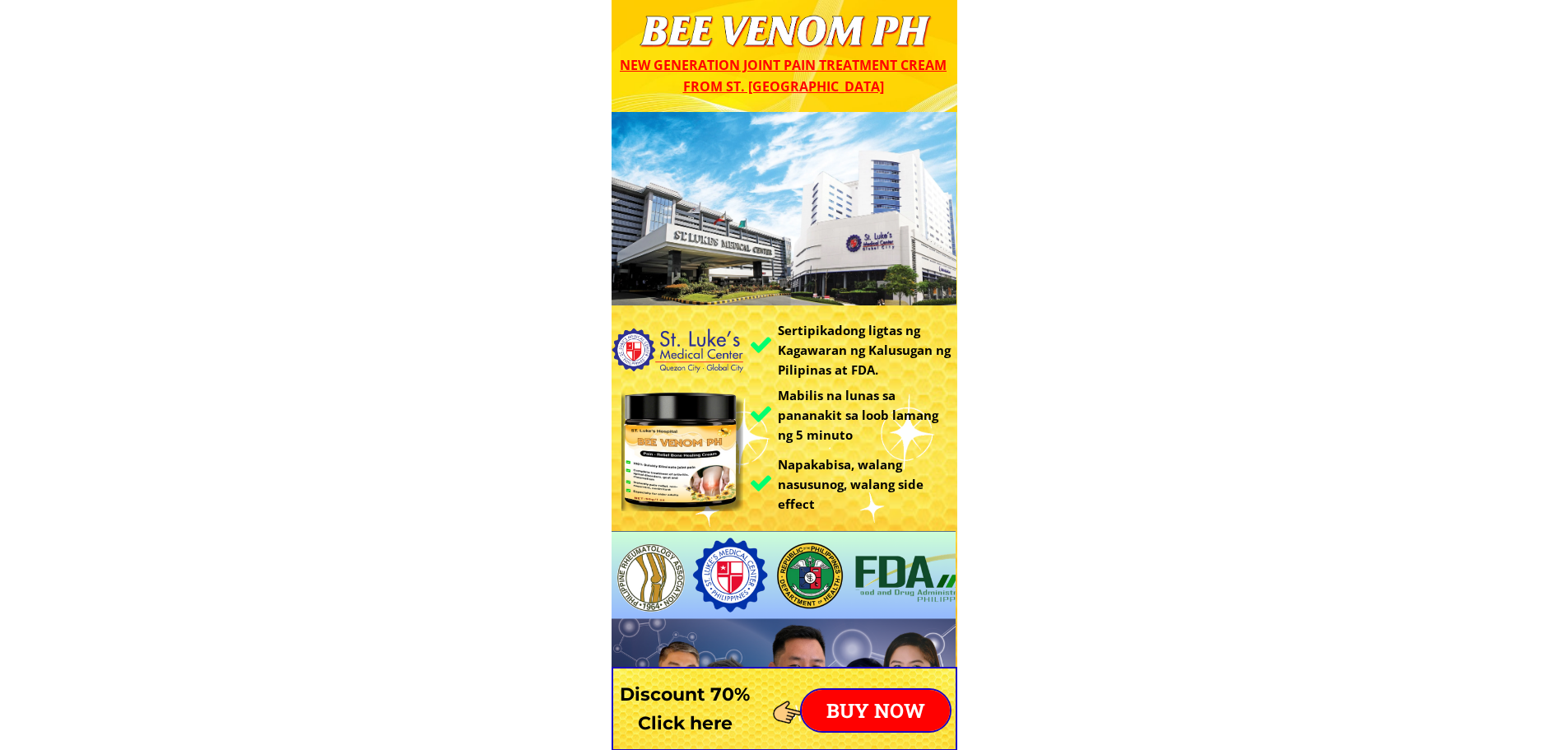
click at [907, 699] on p "BUY NOW" at bounding box center [876, 710] width 149 height 41
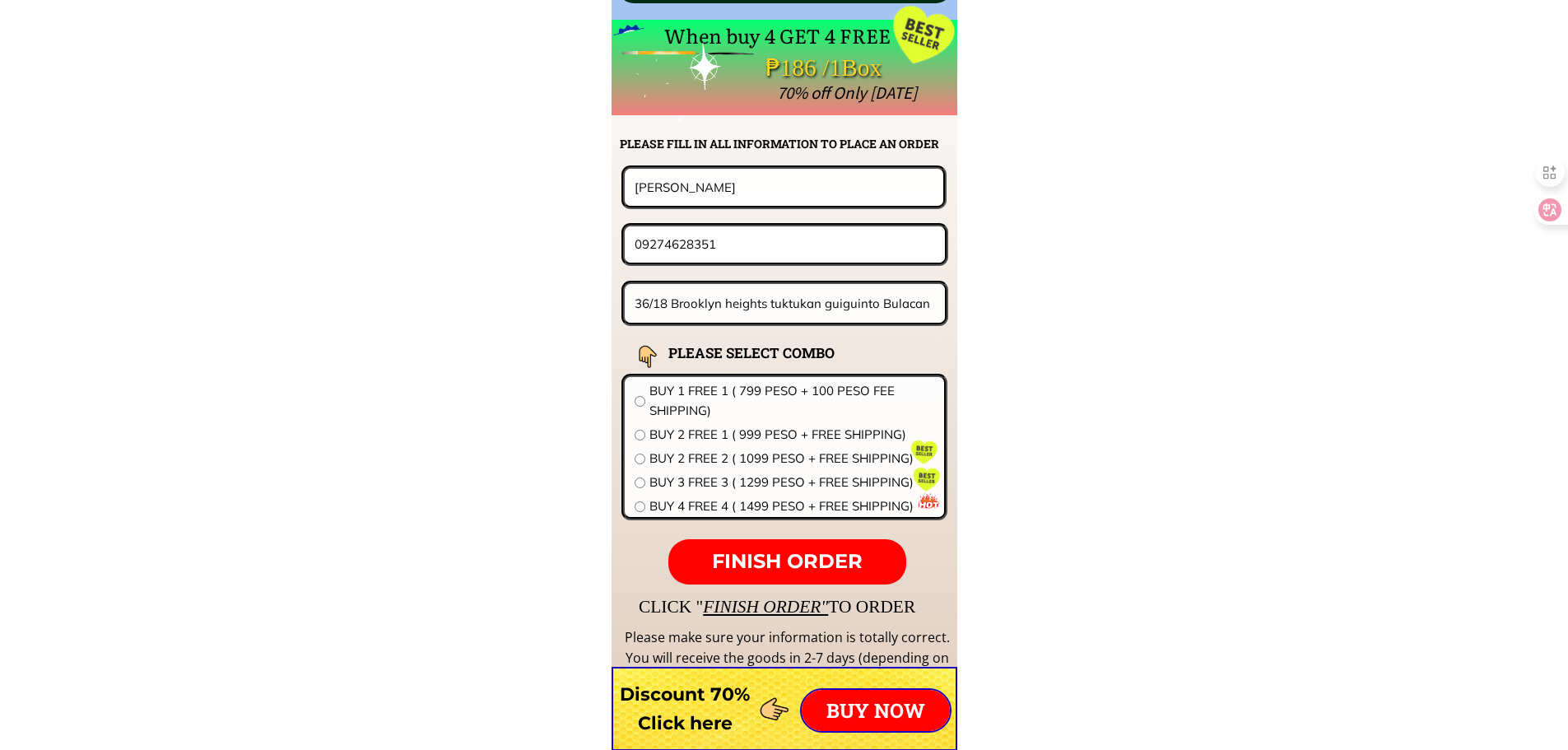
scroll to position [12923, 0]
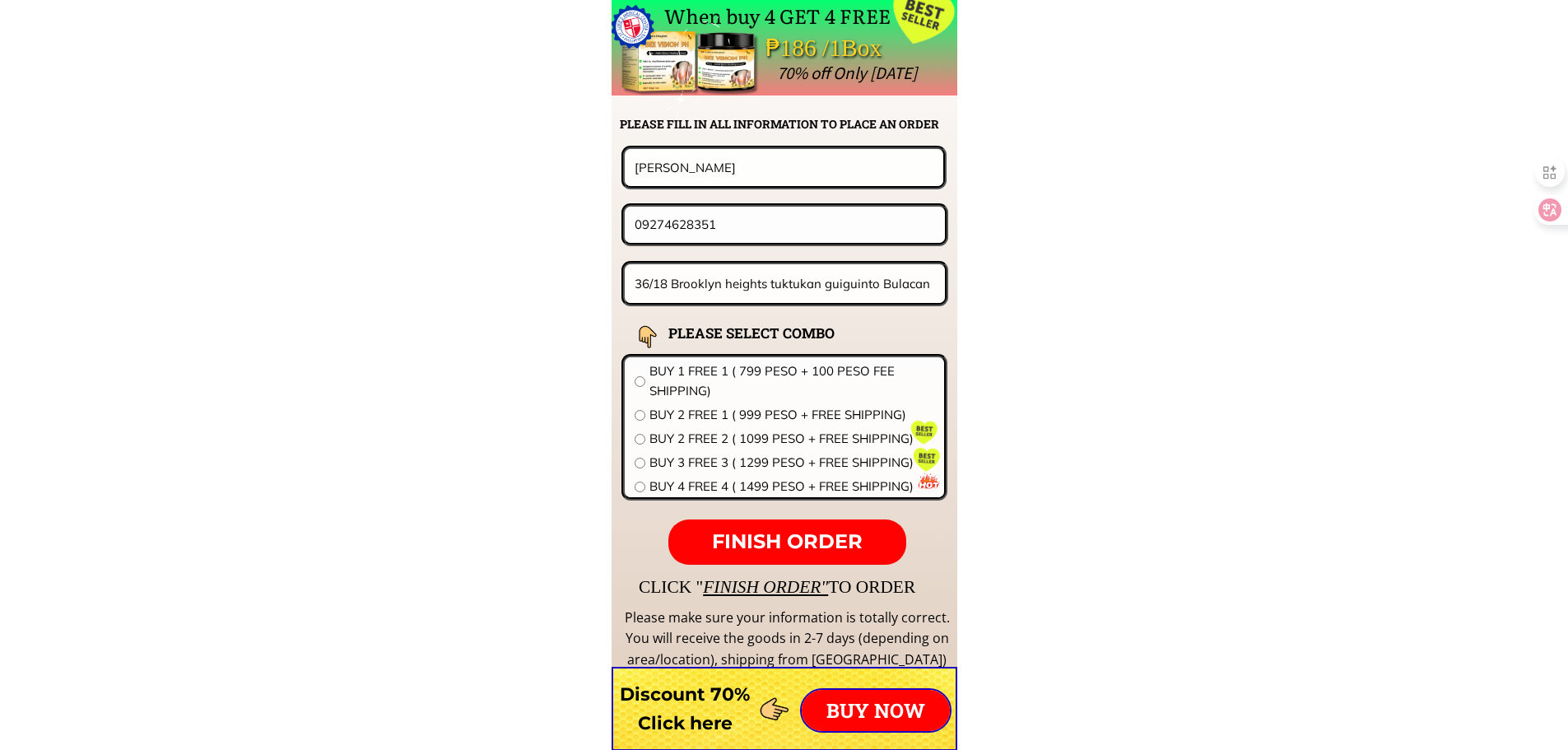
drag, startPoint x: 743, startPoint y: 168, endPoint x: 322, endPoint y: 175, distance: 421.1
paste input "https://maps.app.goo.gl/yihc78JbSUQDz6vK8"
click at [832, 158] on input "https://maps.app.goo.gl/yihc78JbSUQDz6vK8" at bounding box center [784, 167] width 307 height 37
paste input "[PERSON_NAME]"
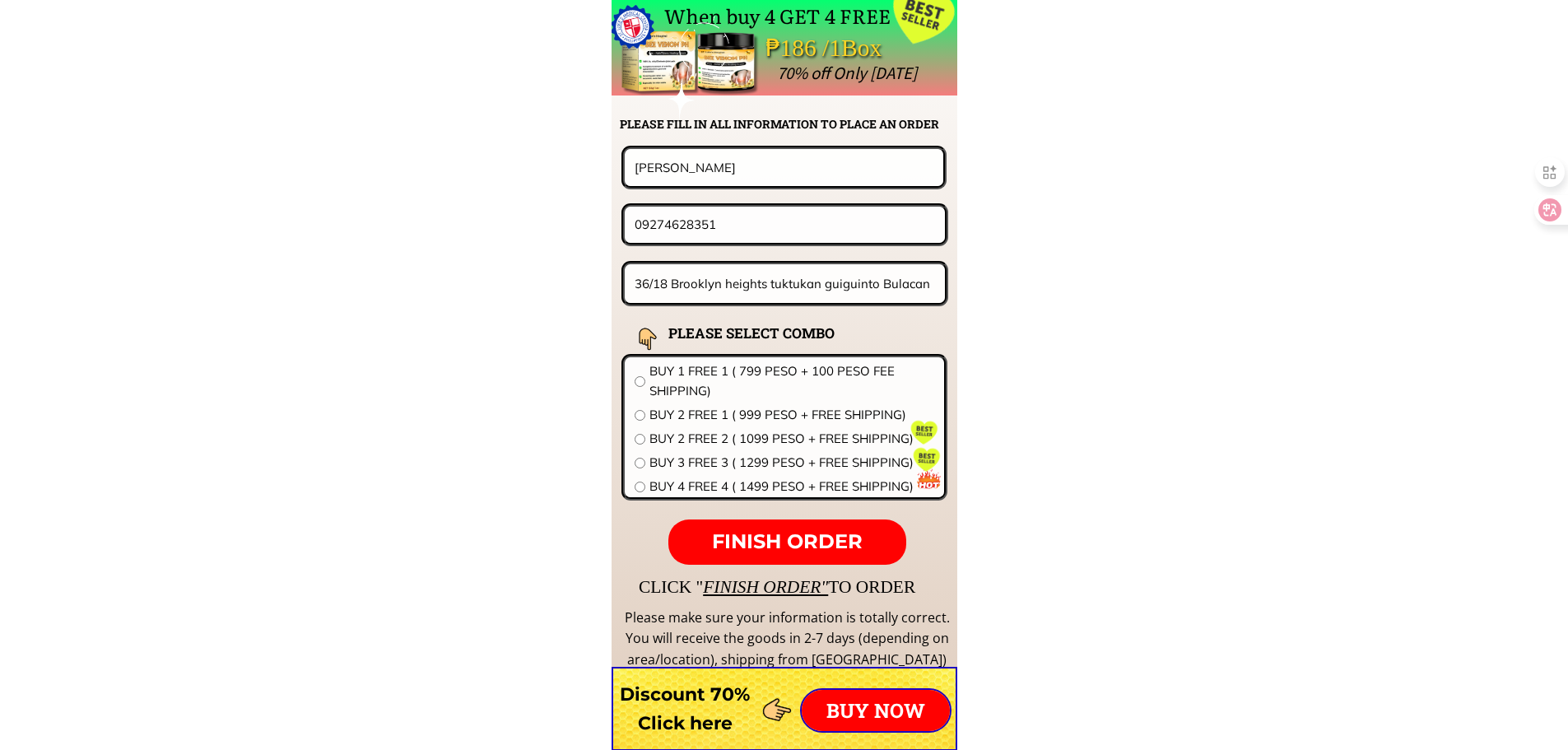
type input "[PERSON_NAME]"
drag, startPoint x: 763, startPoint y: 232, endPoint x: 392, endPoint y: 230, distance: 371.0
paste input "457789032"
type input "09457789032"
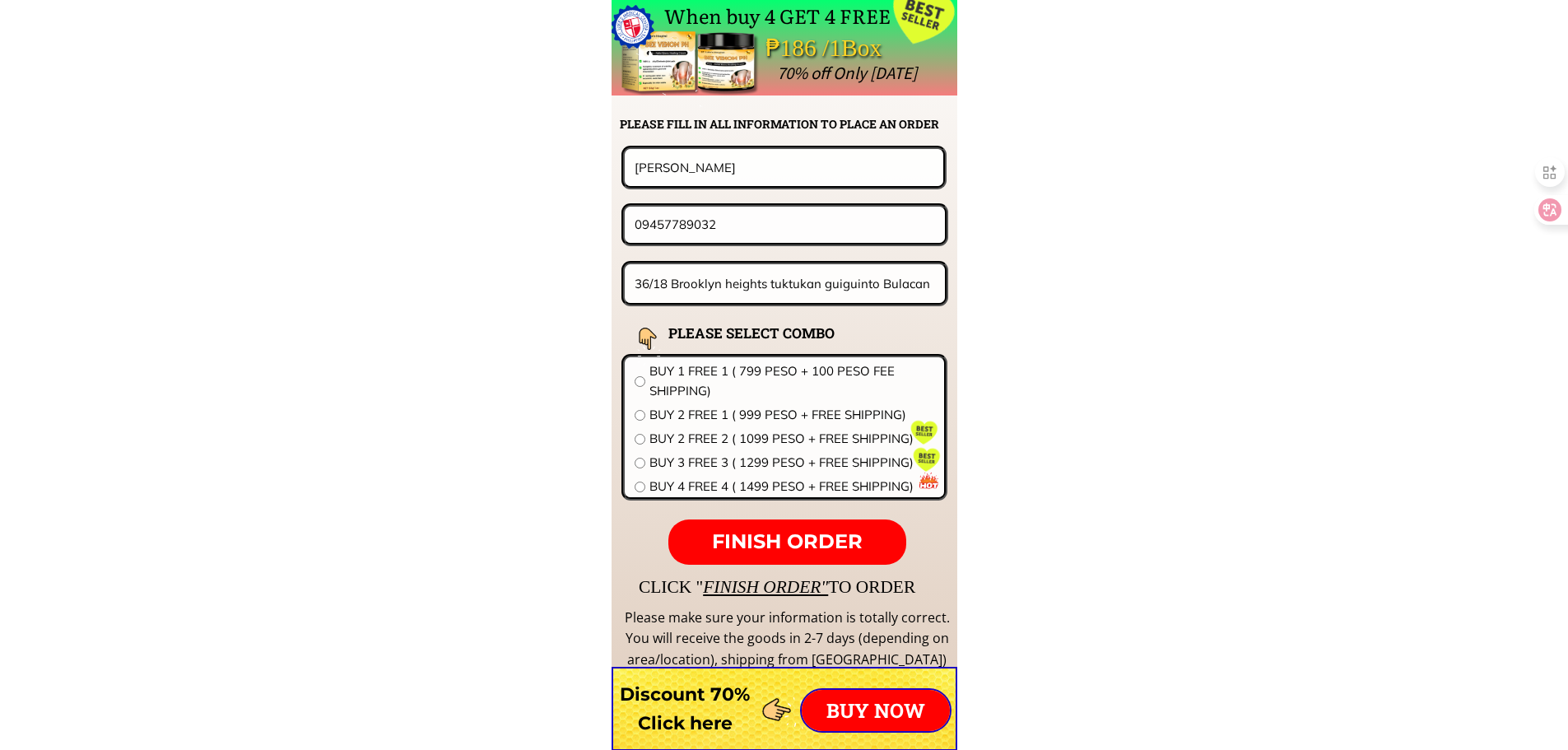
drag, startPoint x: 750, startPoint y: 296, endPoint x: 730, endPoint y: 300, distance: 20.4
click at [733, 300] on input "36/18 Brooklyn heights tuktukan guiguinto Bulacan" at bounding box center [784, 283] width 309 height 39
paste input "7 BUSTAMAMTE ST. GALAS QC"
type input "77 BUSTAMAMTE ST. GALAS QC"
click at [780, 414] on span "BUY 2 FREE 1 ( 999 PESO + FREE SHIPPING)" at bounding box center [792, 415] width 285 height 20
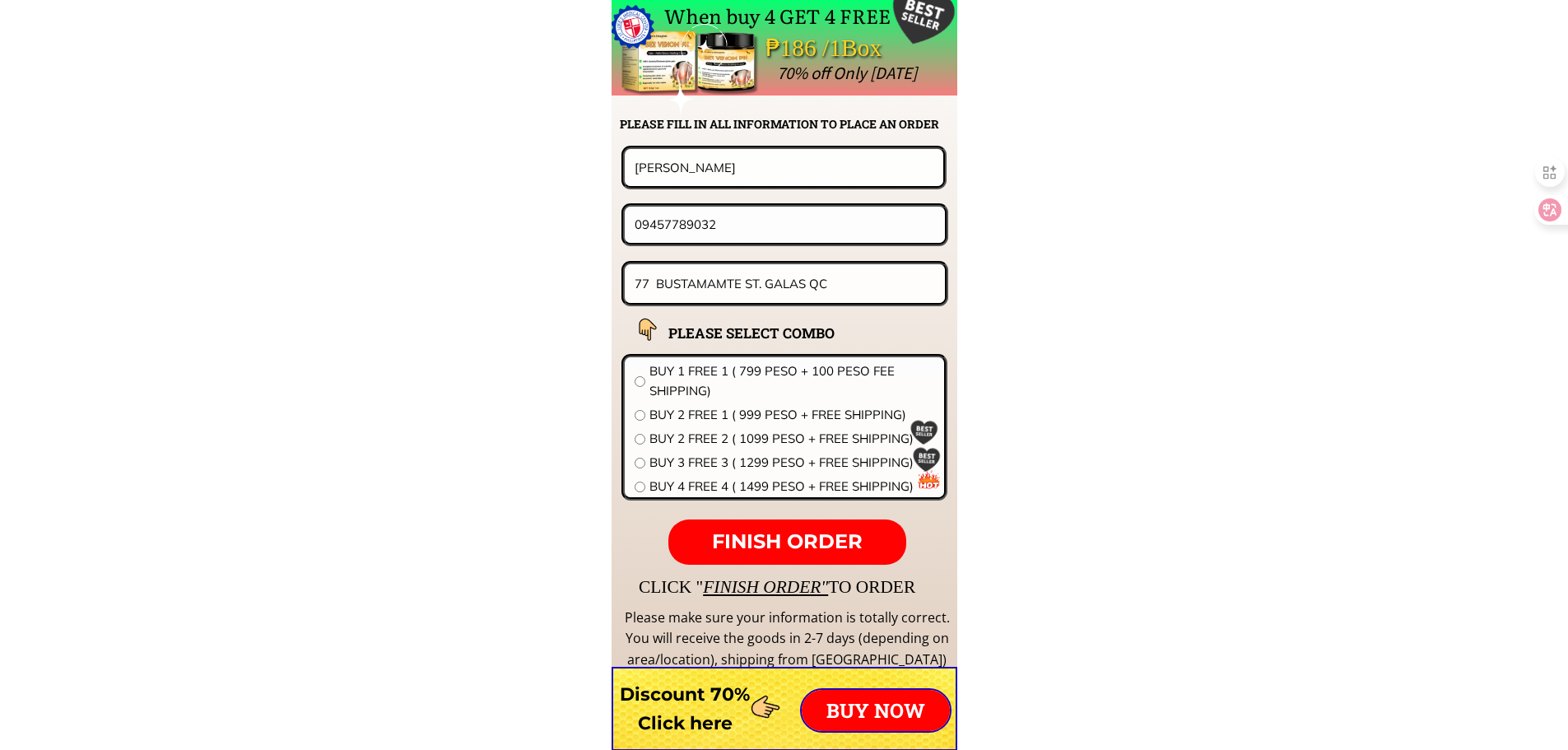
radio input "true"
click at [779, 533] on span "FINISH ORDER" at bounding box center [787, 541] width 150 height 24
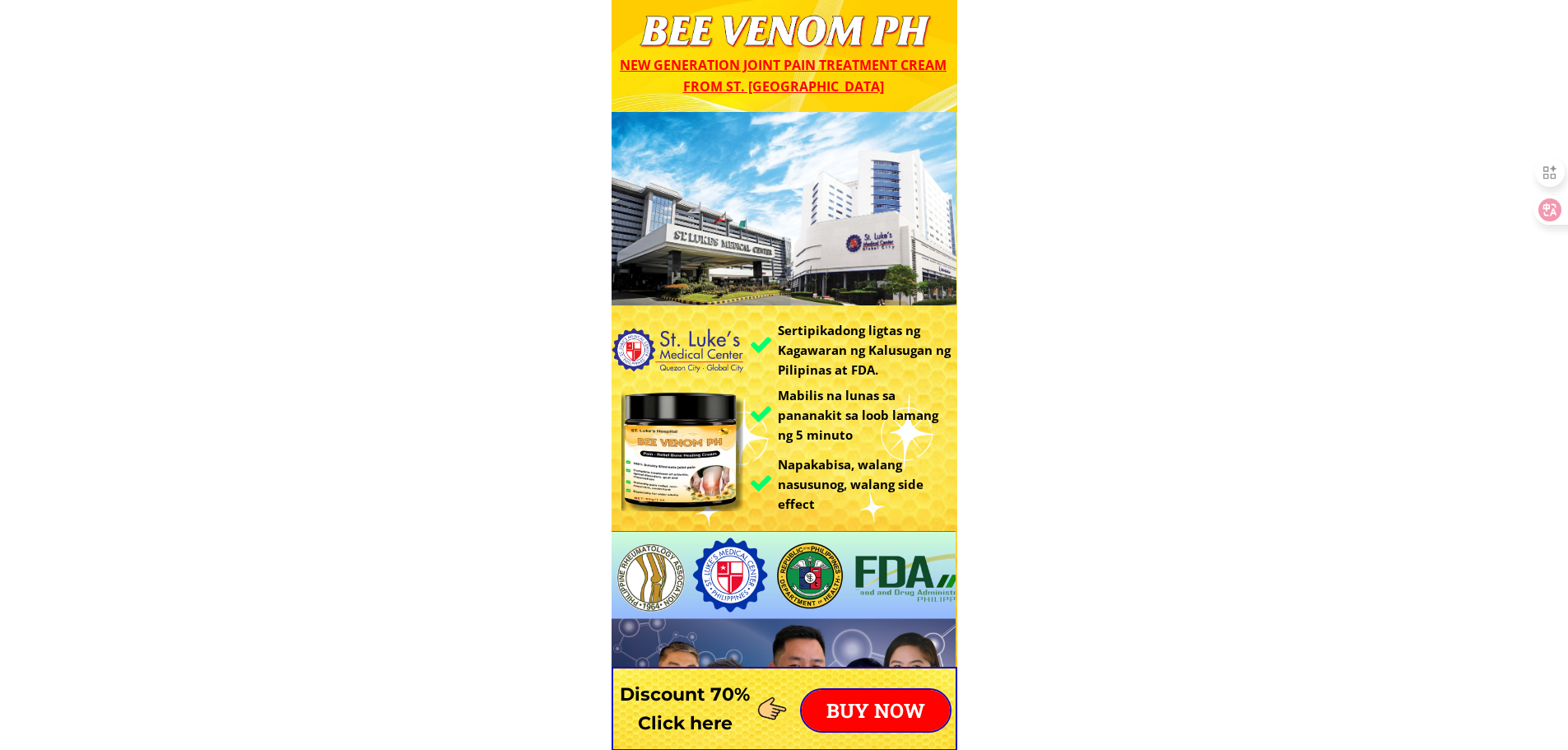
click at [880, 684] on div at bounding box center [784, 709] width 346 height 84
click at [879, 694] on p "BUY NOW" at bounding box center [876, 710] width 149 height 41
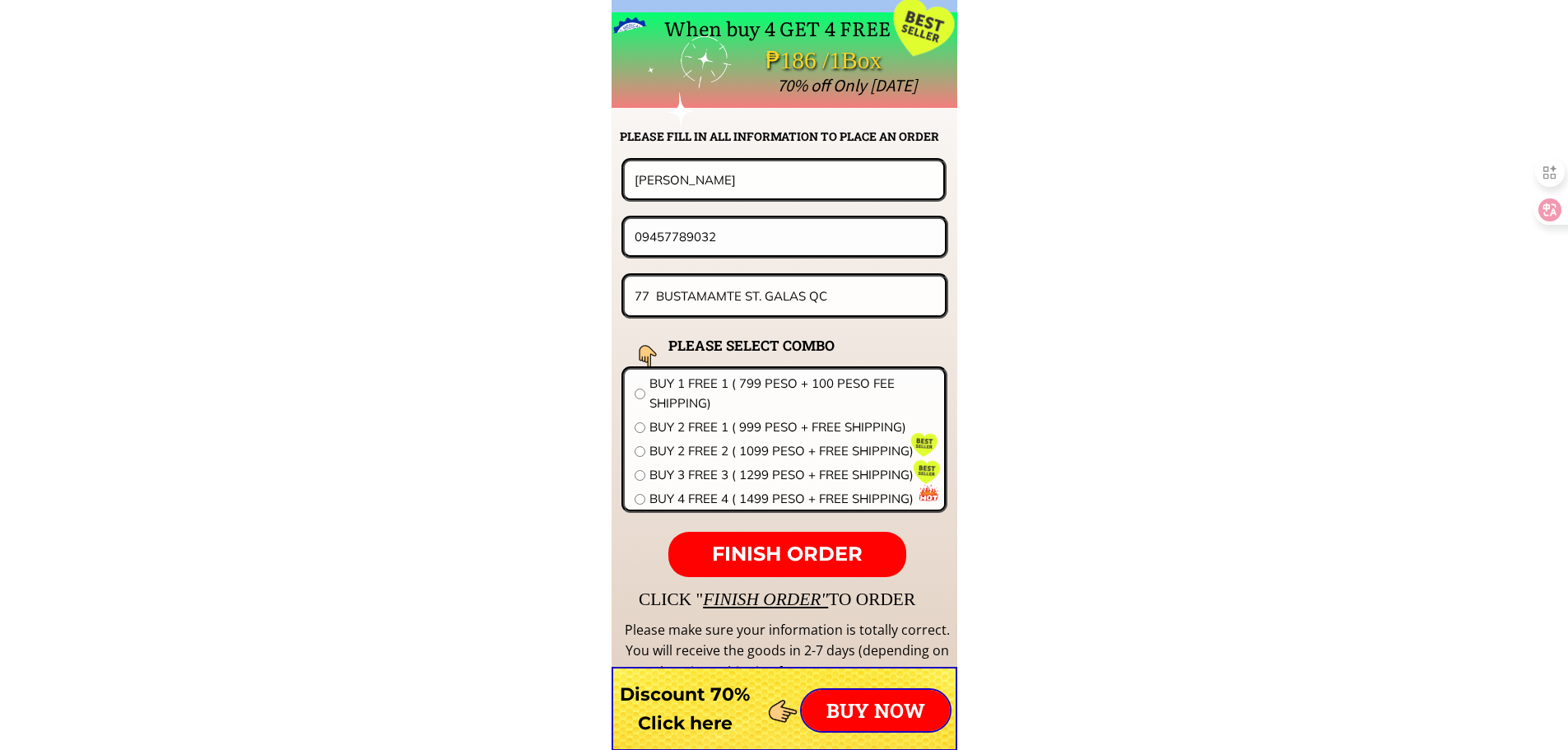
scroll to position [12923, 0]
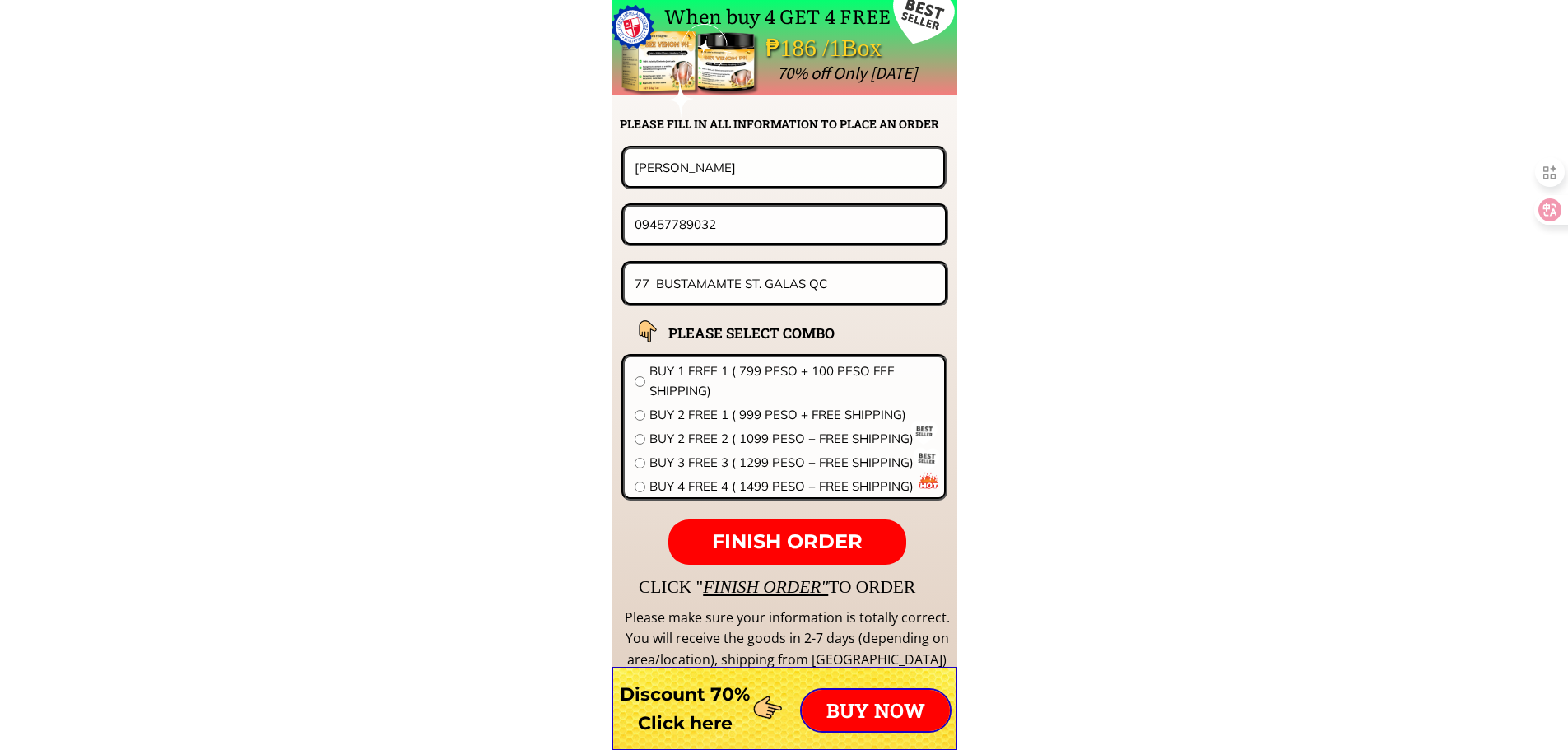
drag, startPoint x: 745, startPoint y: 214, endPoint x: 288, endPoint y: 256, distance: 458.9
paste input "[PERSON_NAME]"
type input "[PERSON_NAME]"
drag, startPoint x: 754, startPoint y: 171, endPoint x: 309, endPoint y: 181, distance: 445.1
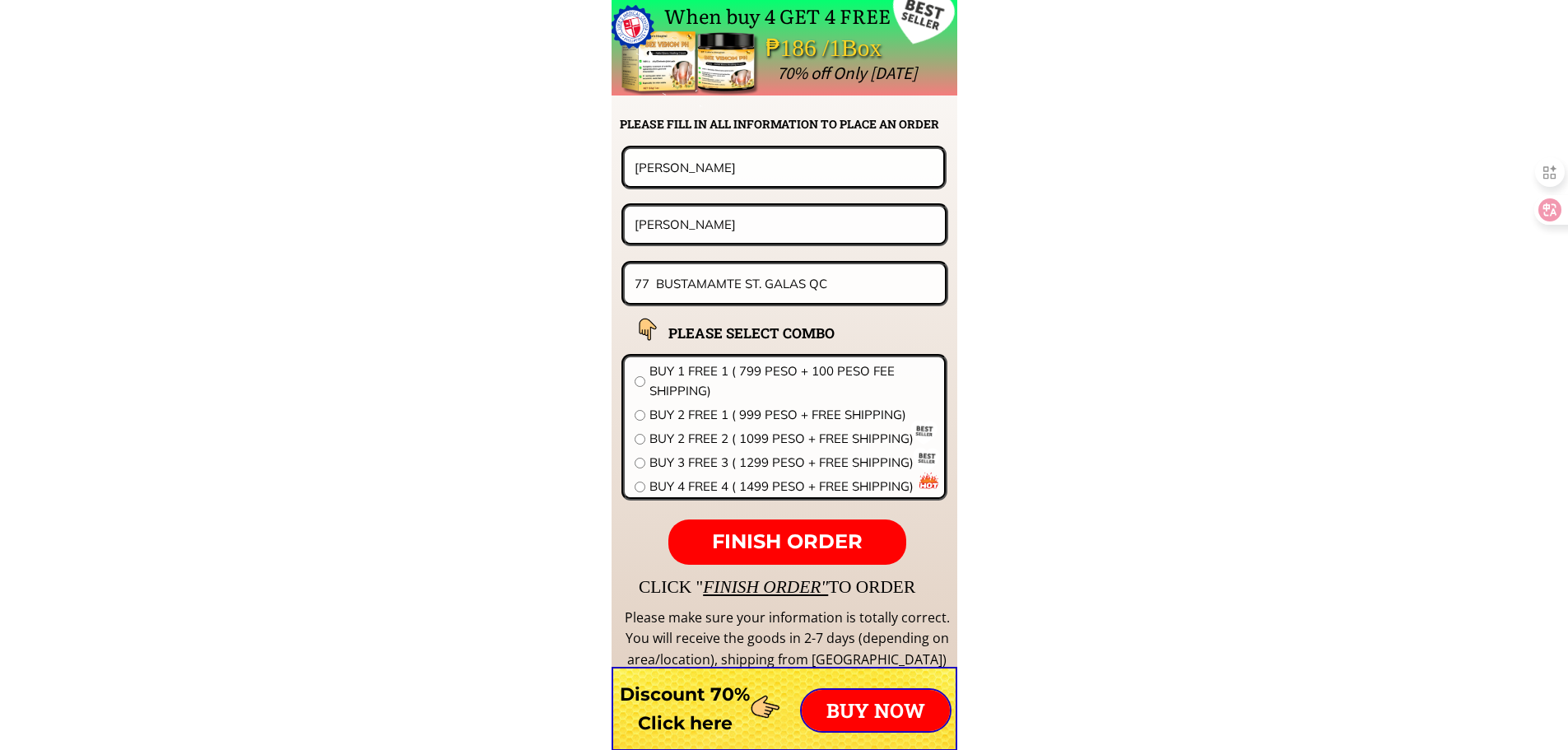
paste input "[PERSON_NAME]"
type input "[PERSON_NAME]"
drag, startPoint x: 785, startPoint y: 218, endPoint x: 302, endPoint y: 221, distance: 483.0
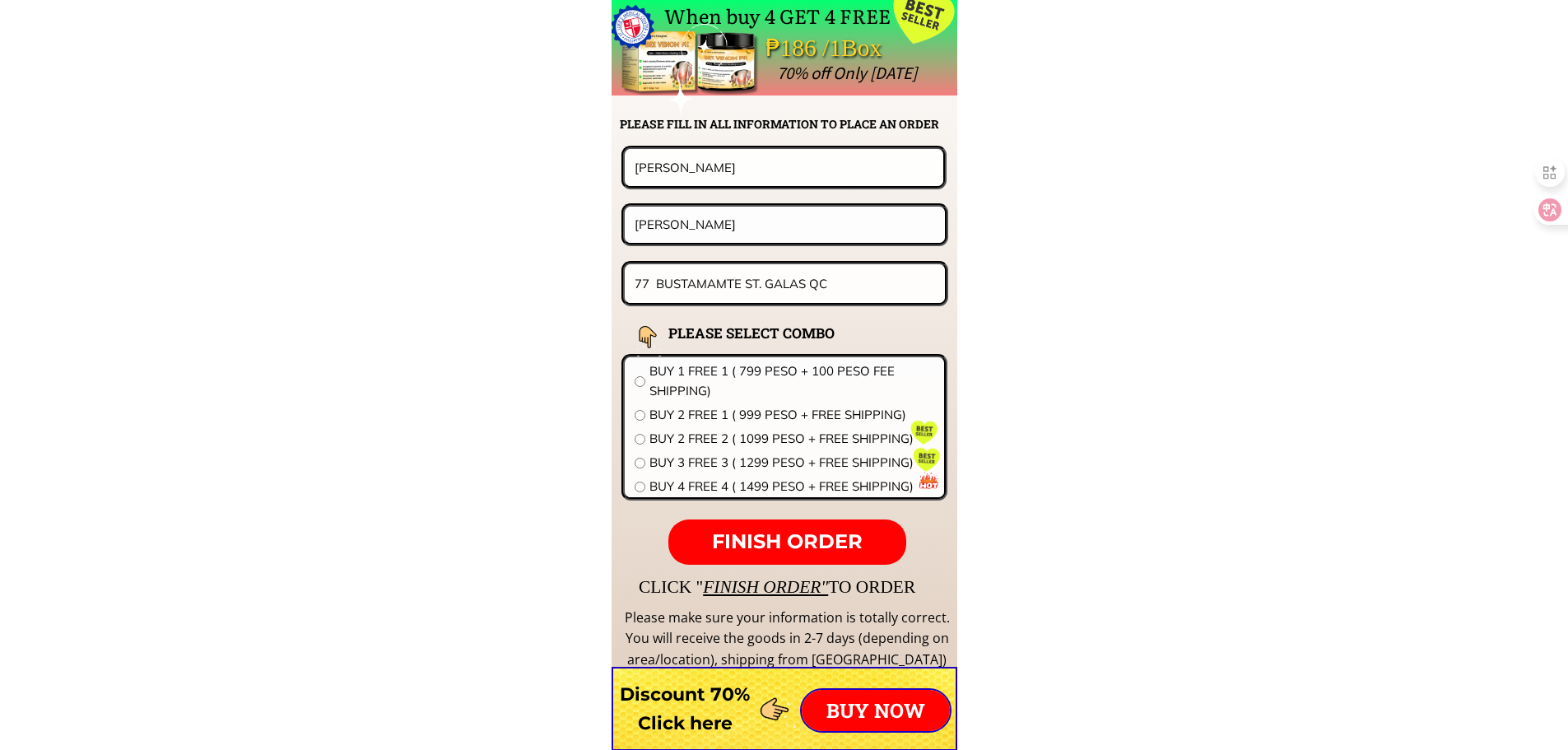
paste input "0967 022 2932"
type input "09670222932"
click at [715, 384] on span "BUY 1 FREE 1 ( 799 PESO + 100 PESO FEE SHIPPING)" at bounding box center [792, 381] width 285 height 40
radio input "true"
click at [785, 290] on input "77 BUSTAMAMTE ST. GALAS QC" at bounding box center [784, 283] width 309 height 39
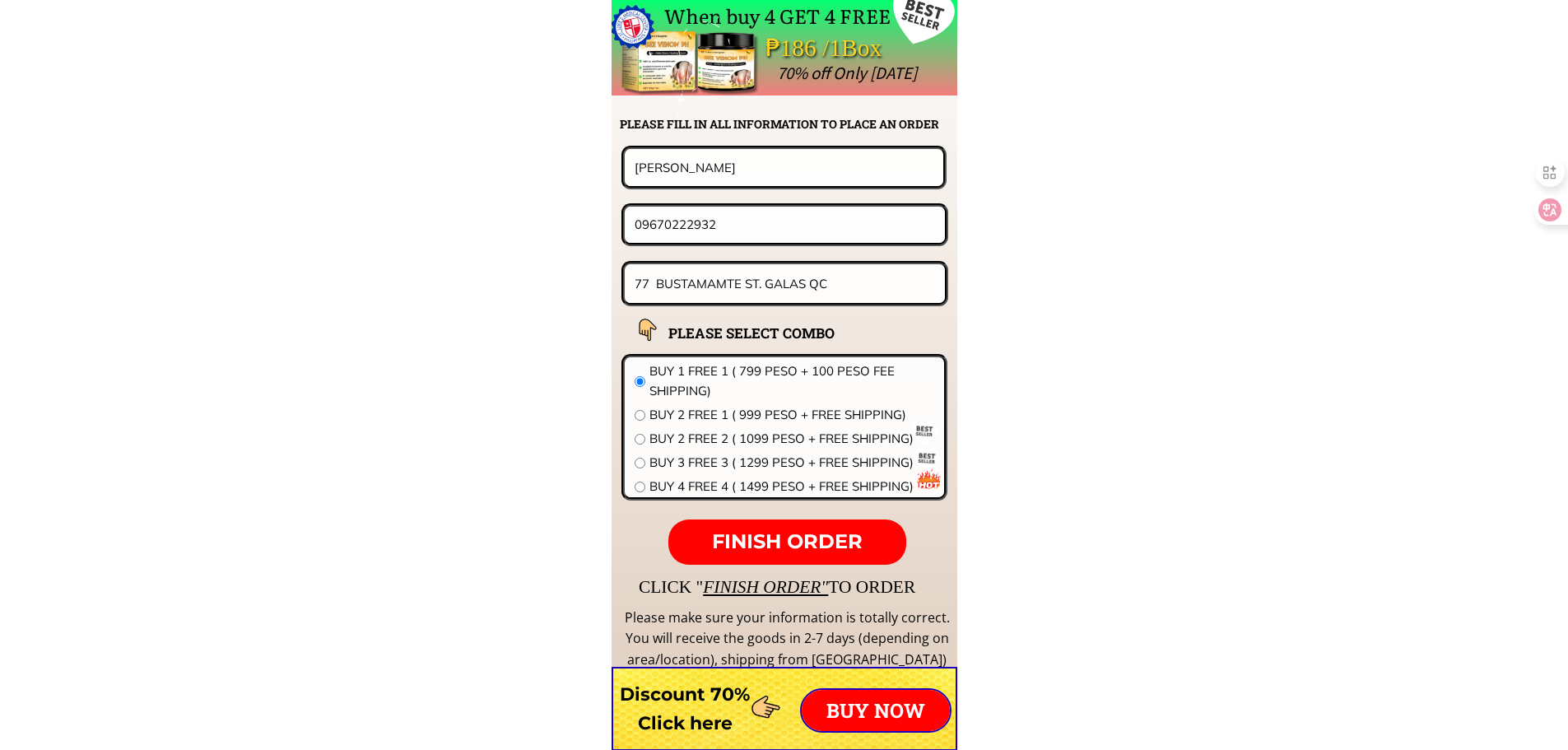
paste input "43 mapagbigay [GEOGRAPHIC_DATA]""
type input "43 mapagbigay [GEOGRAPHIC_DATA] [GEOGRAPHIC_DATA]"
click at [704, 444] on span "BUY 2 FREE 2 ( 1099 PESO + FREE SHIPPING)" at bounding box center [792, 439] width 285 height 20
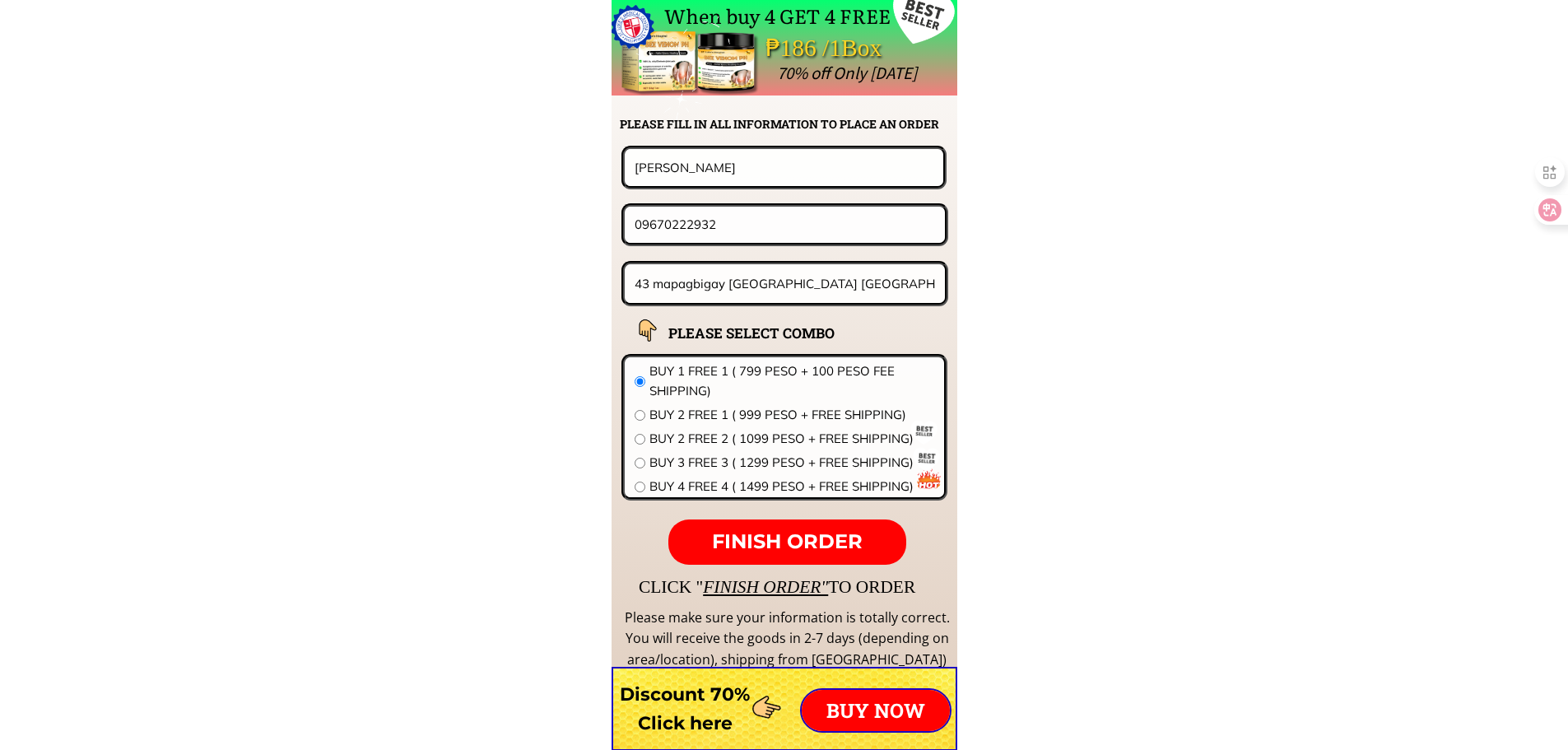
radio input "true"
click at [703, 462] on span "BUY 3 FREE 3 ( 1299 PESO + FREE SHIPPING)" at bounding box center [792, 462] width 285 height 20
radio input "true"
click at [816, 545] on span "FINISH ORDER" at bounding box center [787, 541] width 150 height 24
